Goal: Task Accomplishment & Management: Manage account settings

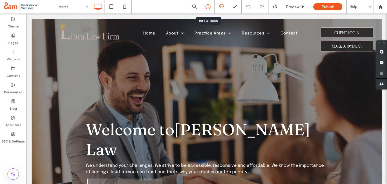
click at [206, 10] on div at bounding box center [207, 6] width 13 height 13
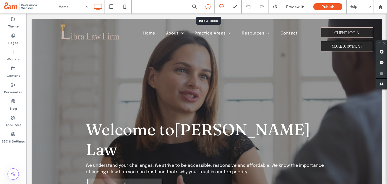
click at [207, 4] on use at bounding box center [207, 6] width 5 height 5
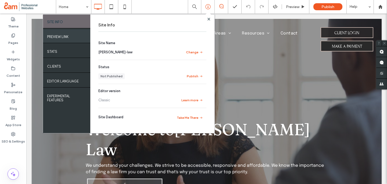
click at [83, 37] on div "PREVIEW LINK" at bounding box center [66, 35] width 47 height 13
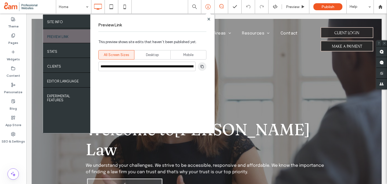
click at [203, 64] on icon "button" at bounding box center [202, 66] width 4 height 4
click at [210, 17] on use at bounding box center [208, 18] width 3 height 3
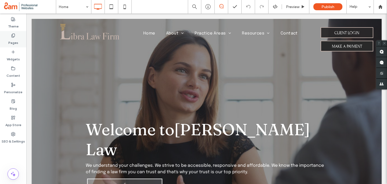
click at [13, 36] on icon at bounding box center [13, 35] width 4 height 4
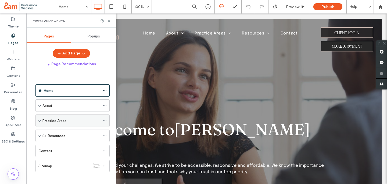
click at [42, 120] on div "Practice Areas" at bounding box center [72, 120] width 74 height 12
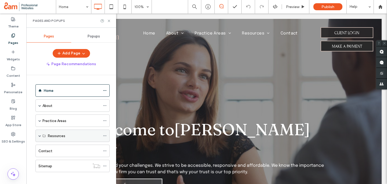
click at [38, 135] on span at bounding box center [39, 135] width 3 height 3
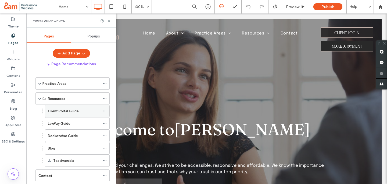
scroll to position [47, 0]
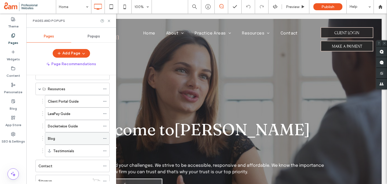
click at [106, 136] on icon at bounding box center [105, 138] width 4 height 4
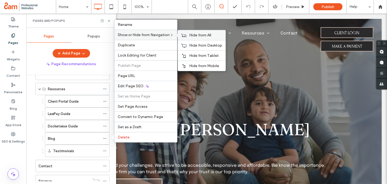
click at [197, 35] on span "Hide from All" at bounding box center [200, 35] width 22 height 5
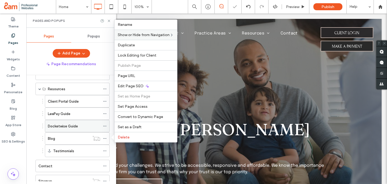
click at [104, 124] on icon at bounding box center [105, 126] width 4 height 4
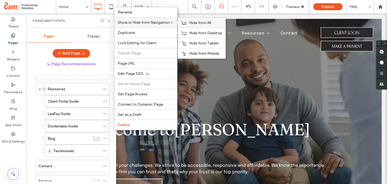
click at [194, 22] on span "Hide from All" at bounding box center [200, 22] width 22 height 5
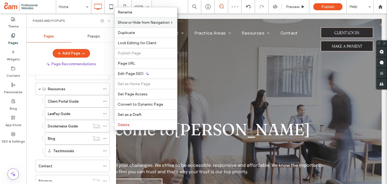
click at [108, 19] on icon at bounding box center [109, 21] width 4 height 4
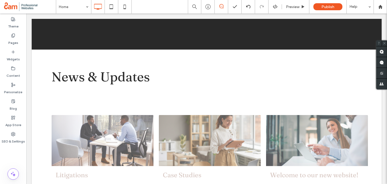
scroll to position [1221, 0]
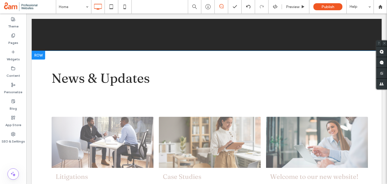
click at [40, 51] on div at bounding box center [38, 55] width 13 height 9
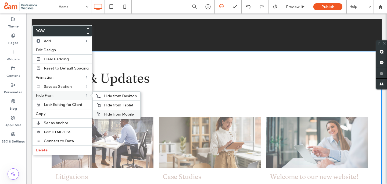
click at [108, 115] on span "Hide from Mobile" at bounding box center [119, 114] width 30 height 5
click at [112, 105] on span "Hide from Tablet" at bounding box center [119, 105] width 30 height 5
click at [109, 94] on span "Hide from Desktop" at bounding box center [120, 95] width 33 height 5
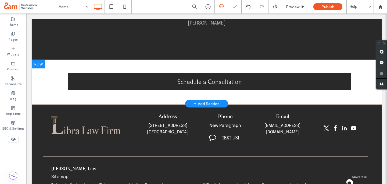
click at [40, 60] on div at bounding box center [38, 64] width 13 height 9
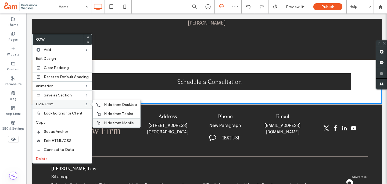
click at [110, 122] on span "Hide from Mobile" at bounding box center [119, 122] width 30 height 5
click at [110, 114] on span "Hide from Tablet" at bounding box center [119, 113] width 30 height 5
click at [107, 105] on span "Hide from Desktop" at bounding box center [120, 104] width 33 height 5
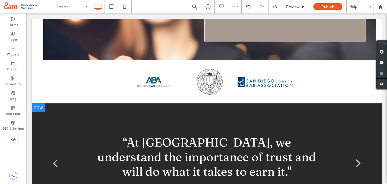
scroll to position [1046, 0]
